Goal: Obtain resource: Download file/media

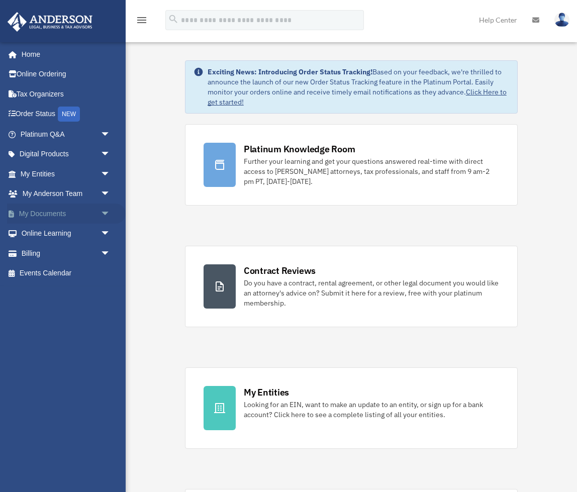
click at [105, 209] on span "arrow_drop_down" at bounding box center [111, 214] width 20 height 21
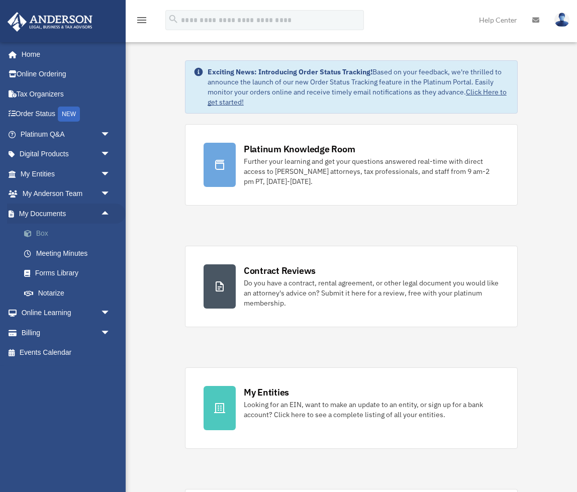
click at [40, 231] on link "Box" at bounding box center [70, 234] width 112 height 20
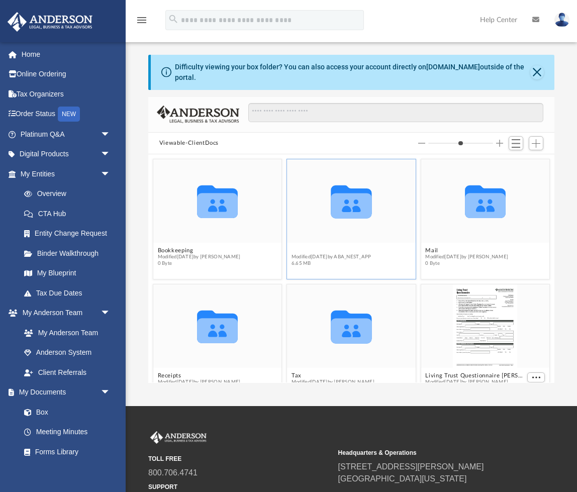
click at [329, 248] on button "Law" at bounding box center [332, 250] width 80 height 7
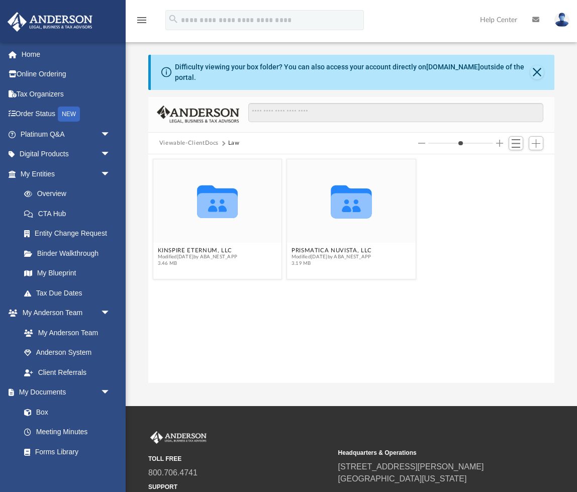
click at [199, 143] on button "Viewable-ClientDocs" at bounding box center [188, 143] width 59 height 9
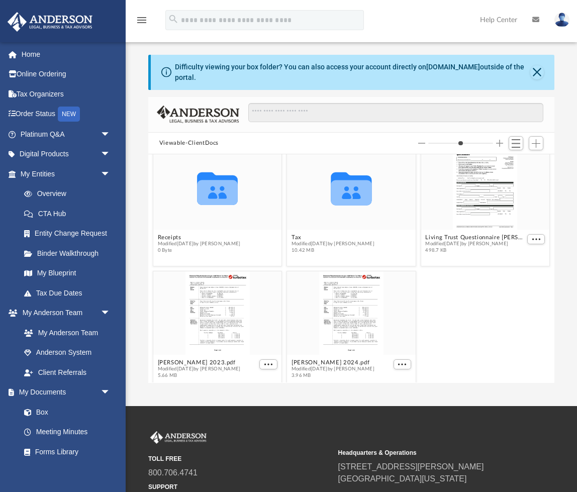
scroll to position [152, 0]
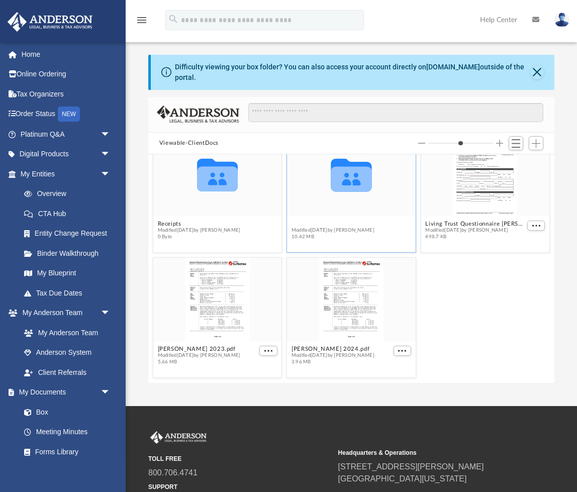
click at [320, 222] on button "Tax" at bounding box center [333, 224] width 83 height 7
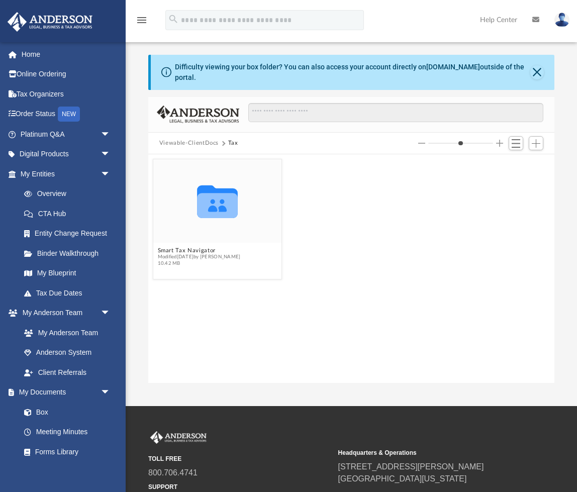
scroll to position [0, 0]
click at [229, 254] on span "Modified [DATE] by [PERSON_NAME]" at bounding box center [198, 257] width 83 height 7
click at [228, 253] on button "Smart Tax Navigator" at bounding box center [198, 250] width 83 height 7
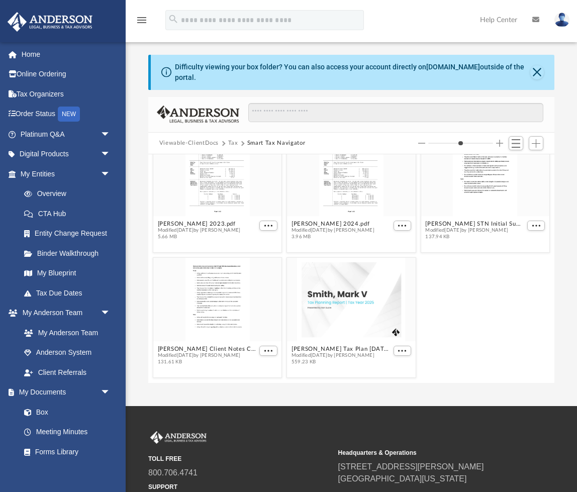
scroll to position [19, 0]
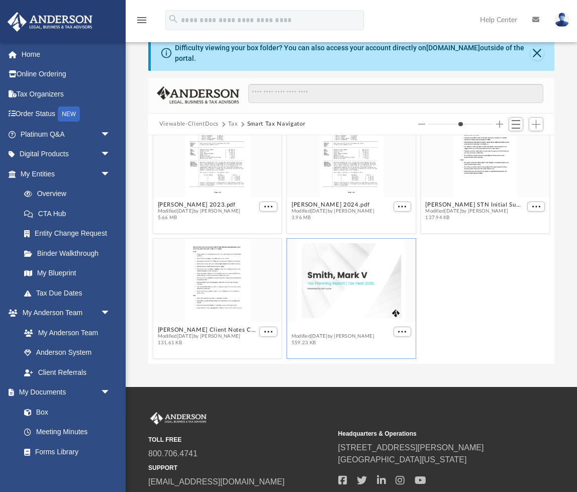
click at [319, 332] on button "[PERSON_NAME] Tax Plan [DATE].pdf" at bounding box center [342, 330] width 100 height 7
type input "*"
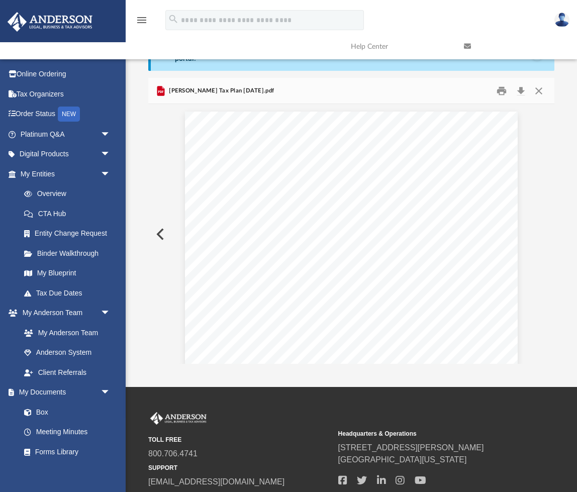
scroll to position [4898, 0]
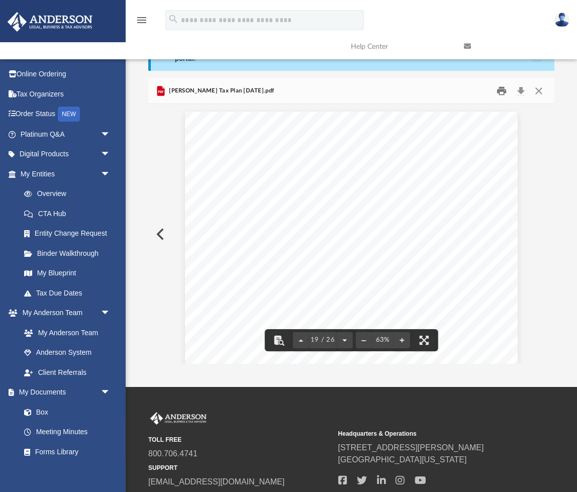
click at [501, 90] on button "Print" at bounding box center [502, 91] width 20 height 16
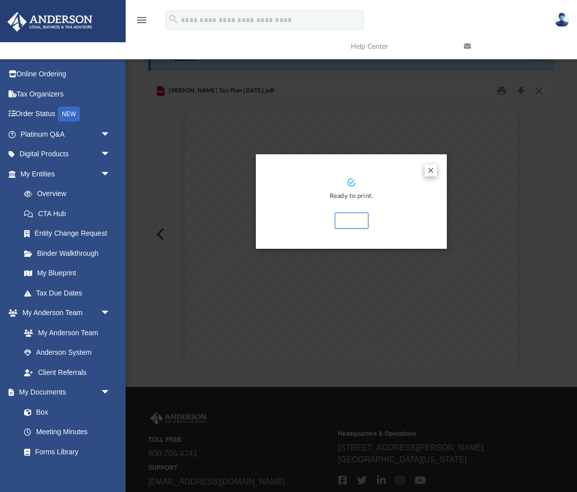
click at [432, 167] on button "Preview" at bounding box center [431, 170] width 12 height 12
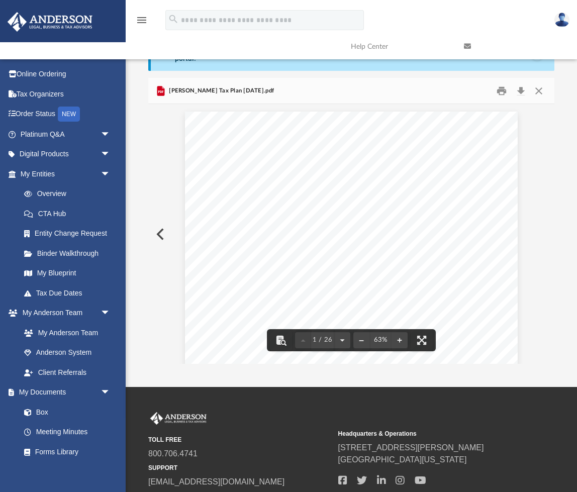
scroll to position [0, 0]
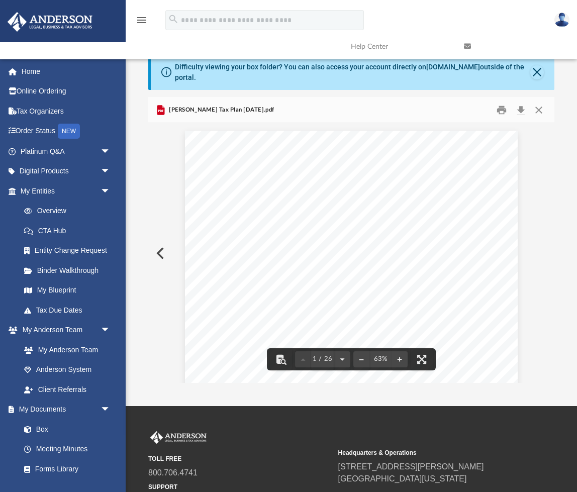
drag, startPoint x: 501, startPoint y: 108, endPoint x: 501, endPoint y: 94, distance: 14.6
click at [501, 108] on button "Print" at bounding box center [502, 110] width 20 height 16
